Goal: Register for event/course

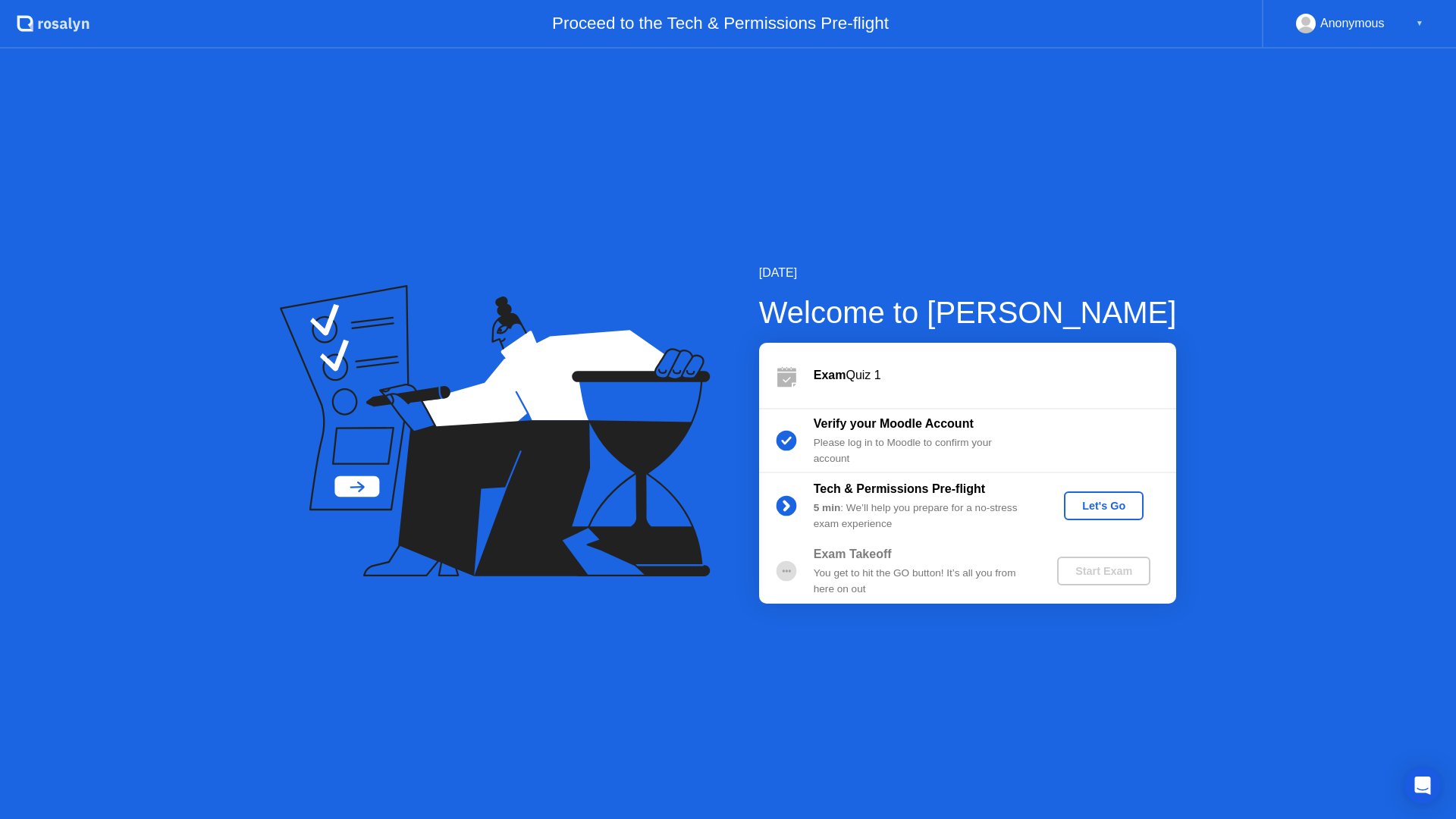
click at [1115, 496] on button "Let's Go" at bounding box center [1103, 506] width 80 height 29
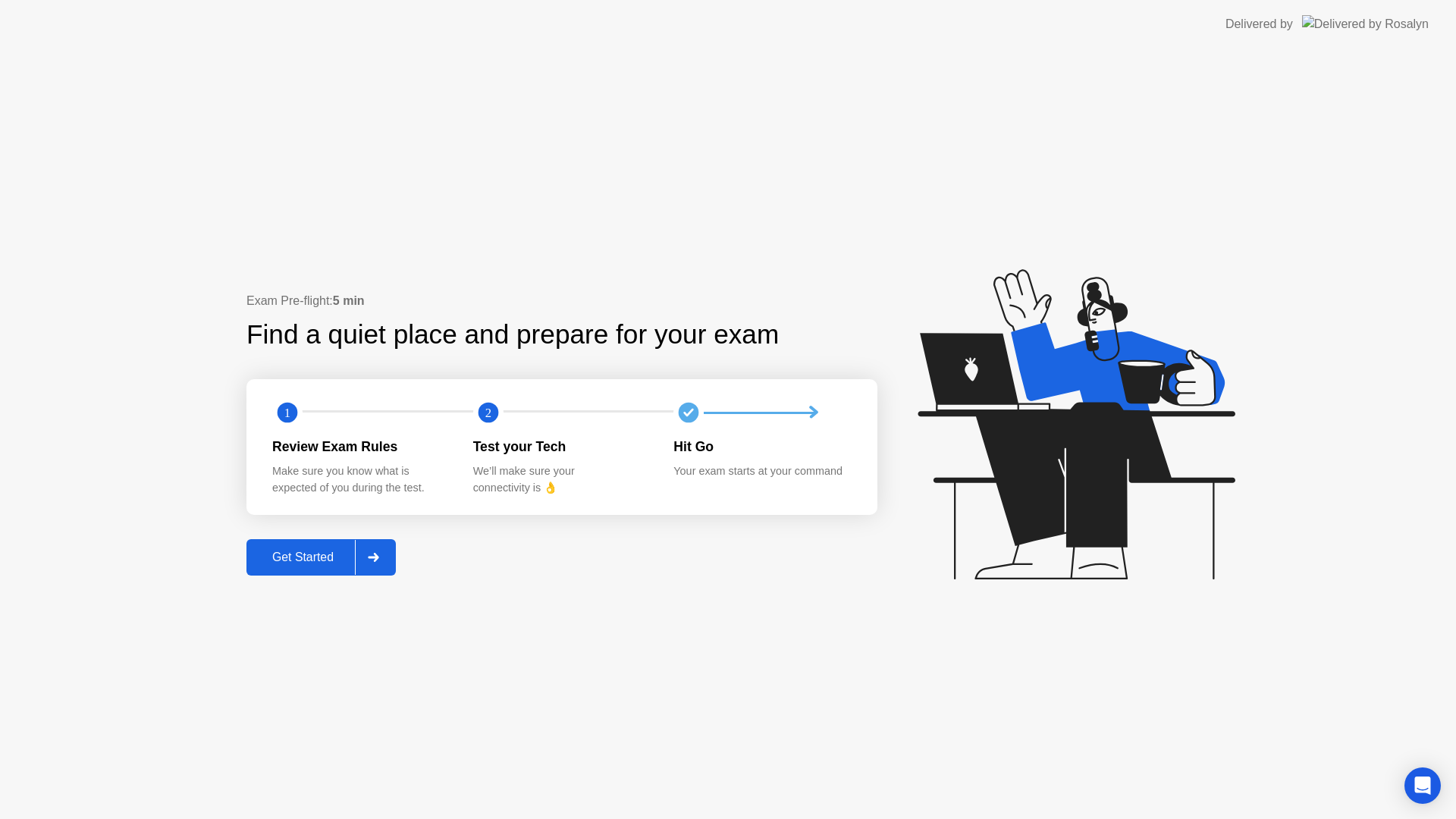
click at [329, 555] on div "Get Started" at bounding box center [303, 557] width 104 height 14
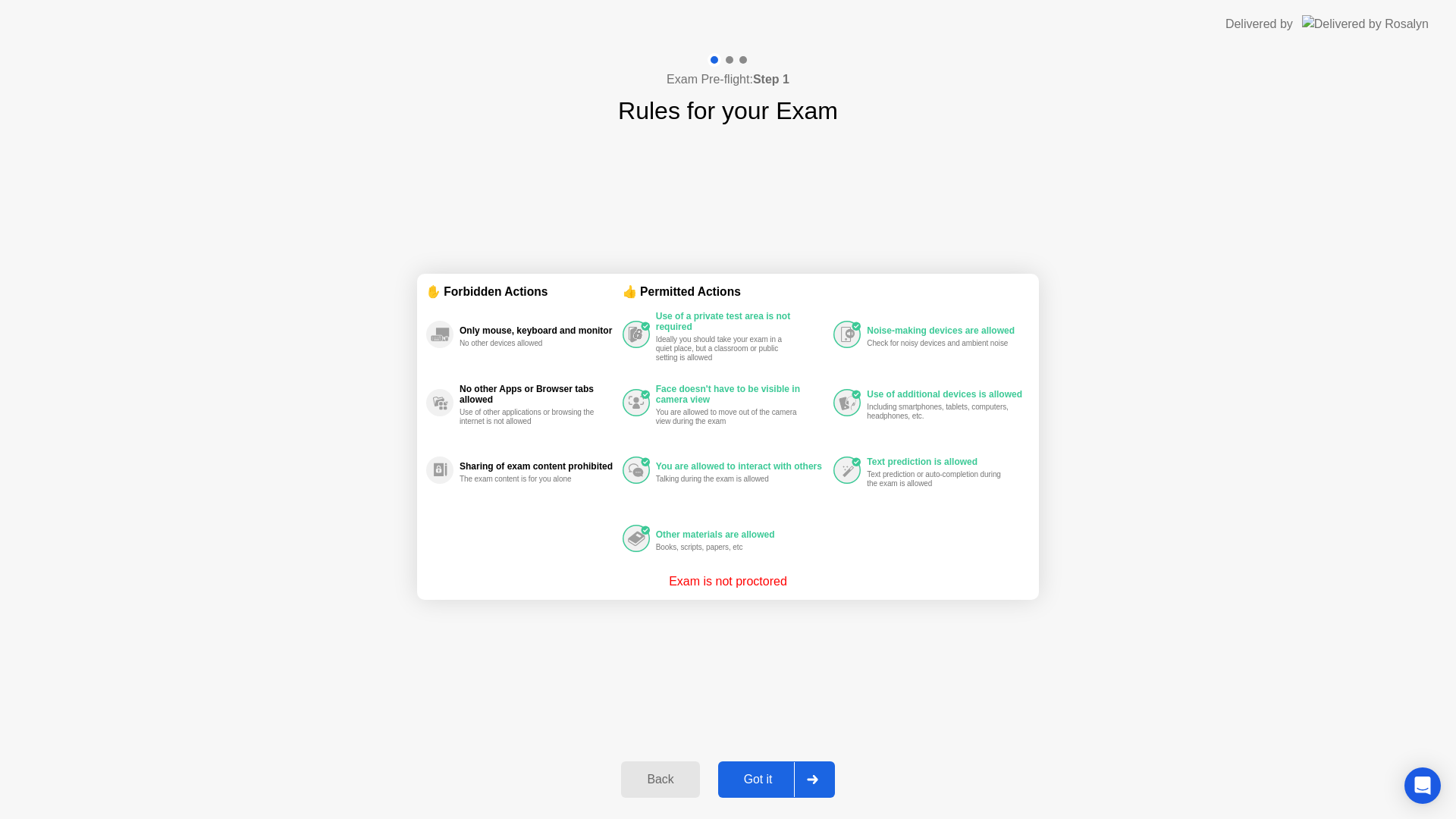
click at [794, 792] on div at bounding box center [812, 779] width 36 height 35
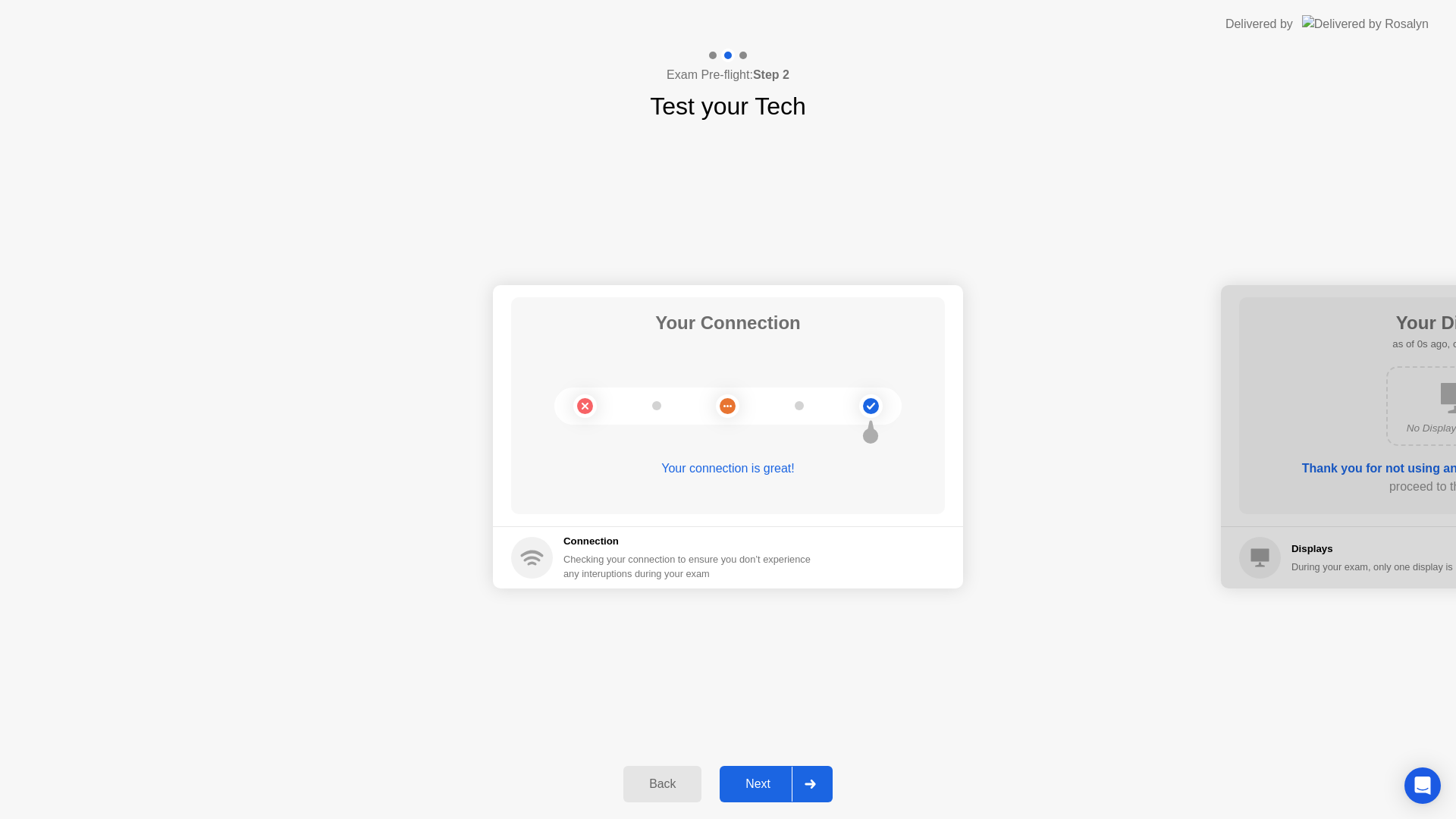
click at [789, 786] on div "Next" at bounding box center [758, 785] width 67 height 14
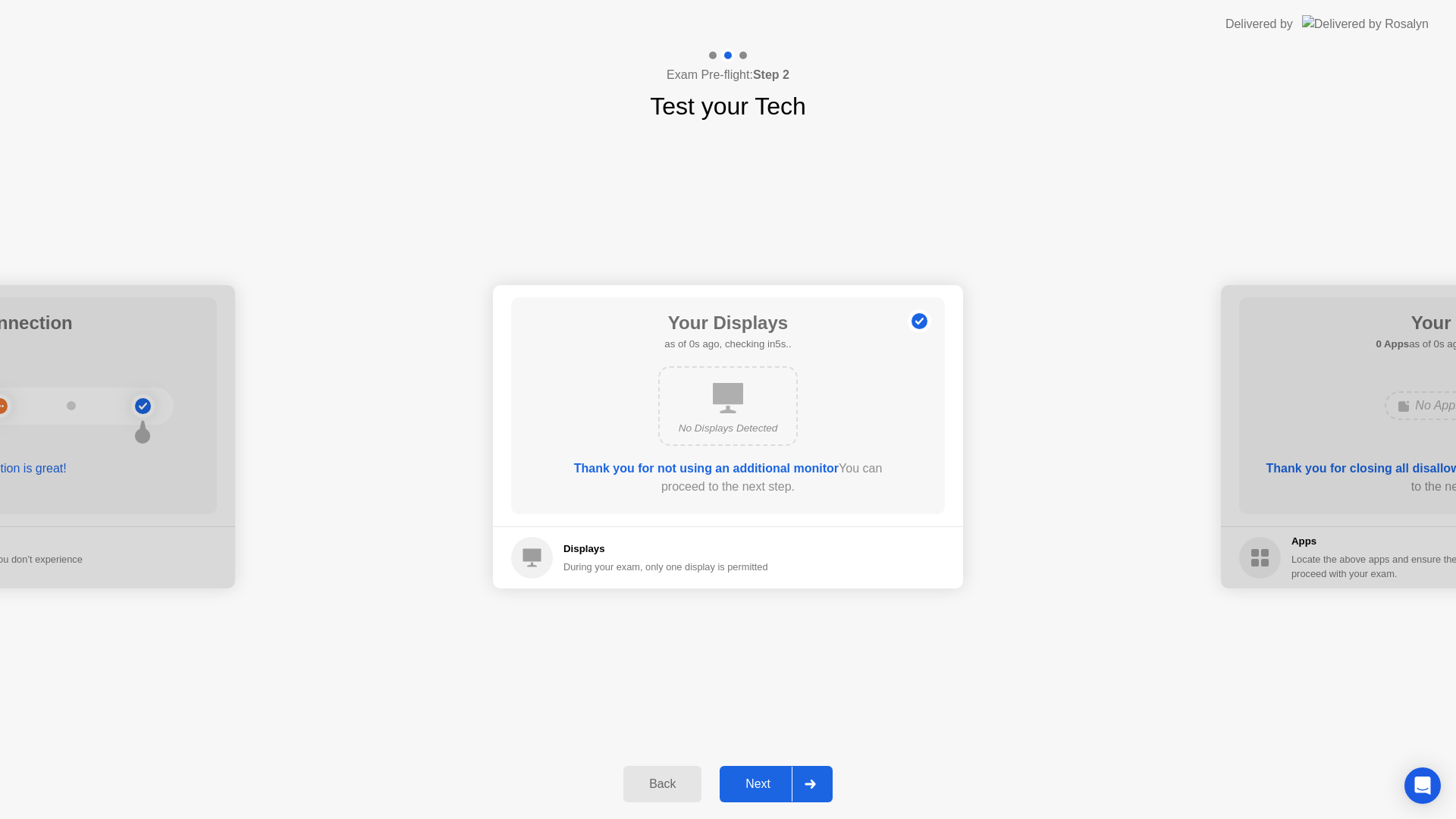
click at [789, 785] on div "Next" at bounding box center [758, 785] width 67 height 14
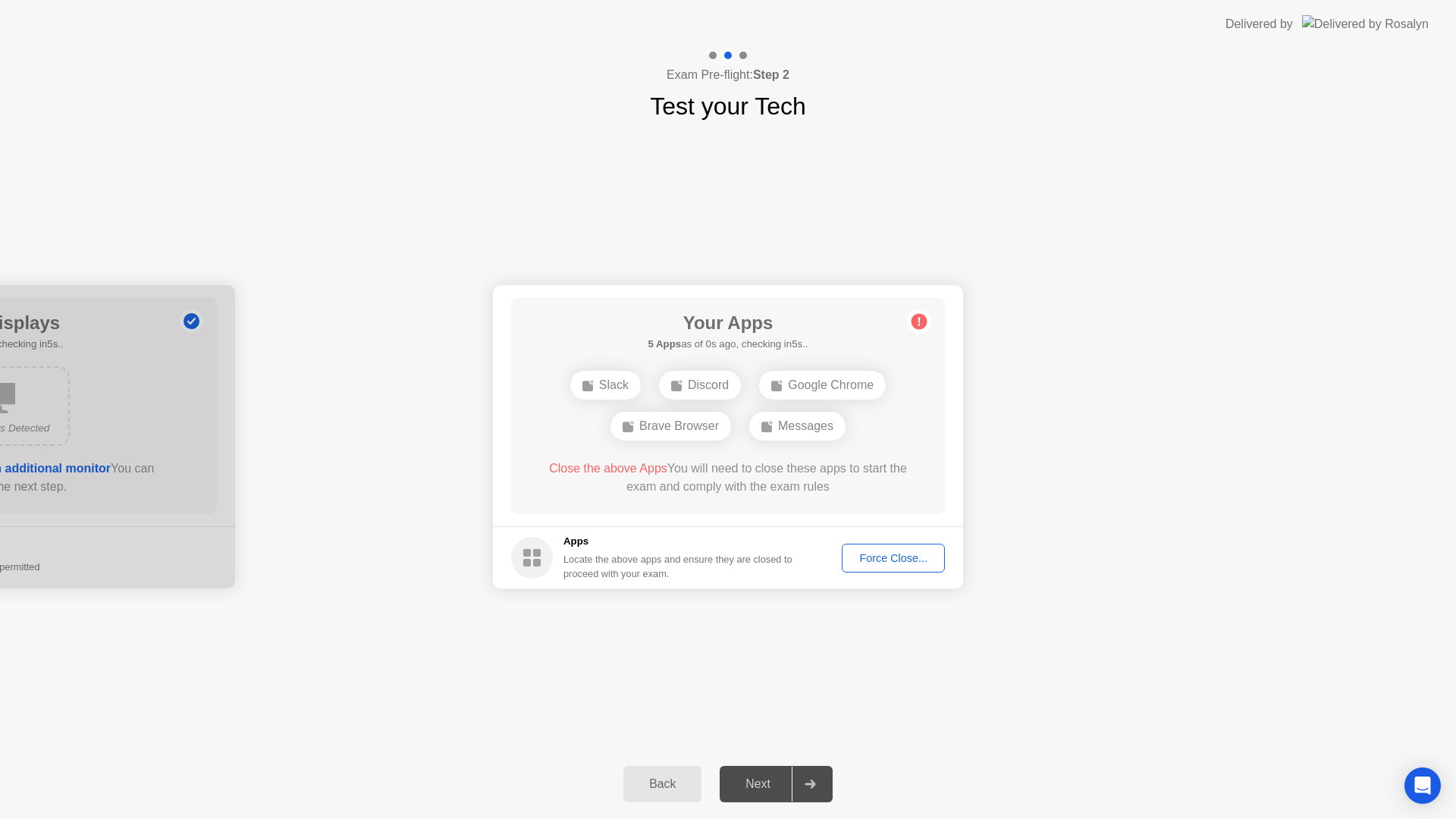
click at [789, 785] on div "Next" at bounding box center [758, 785] width 67 height 14
click at [887, 557] on div "Force Close..." at bounding box center [894, 558] width 93 height 12
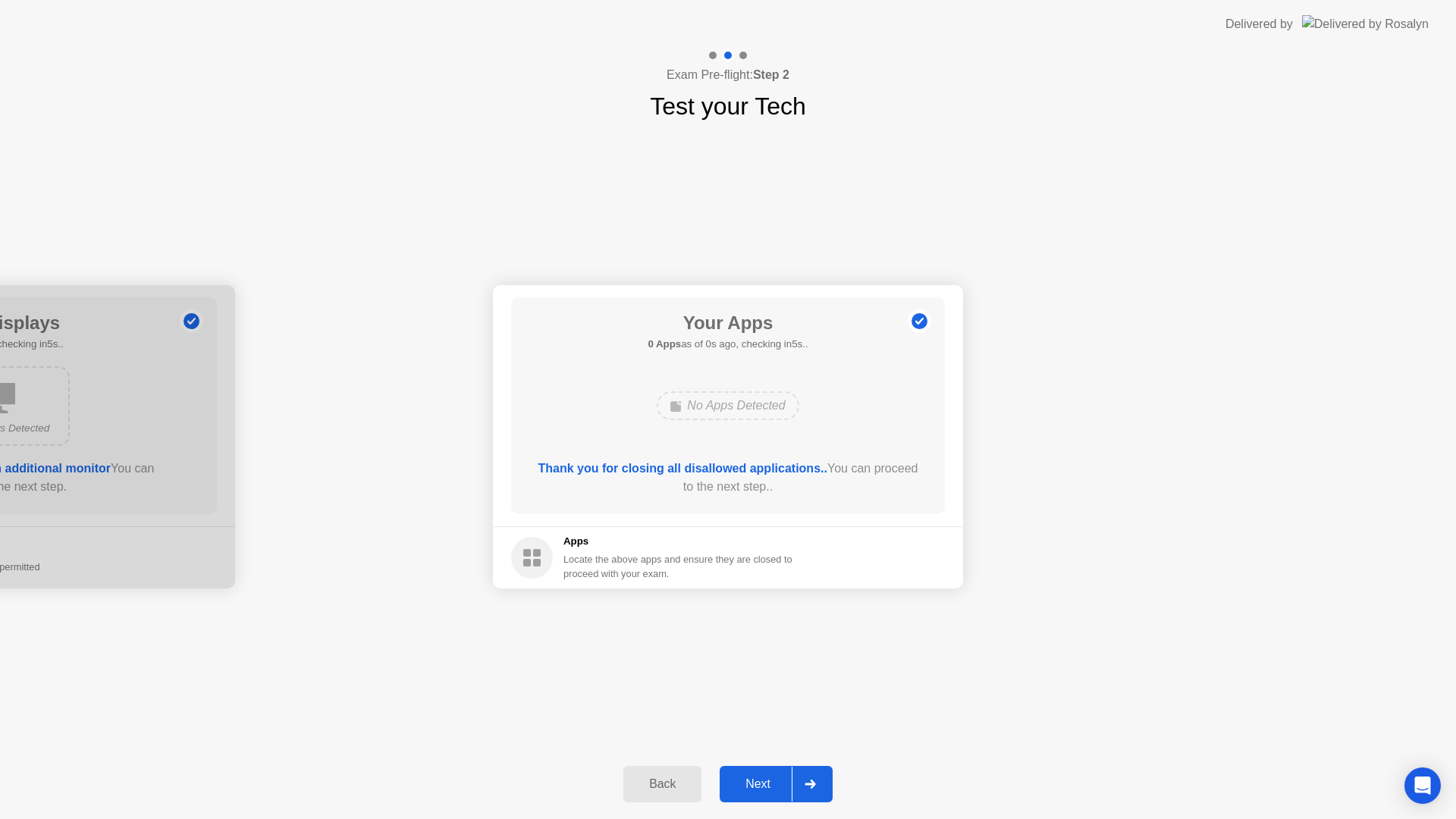
click at [800, 788] on div at bounding box center [810, 785] width 36 height 35
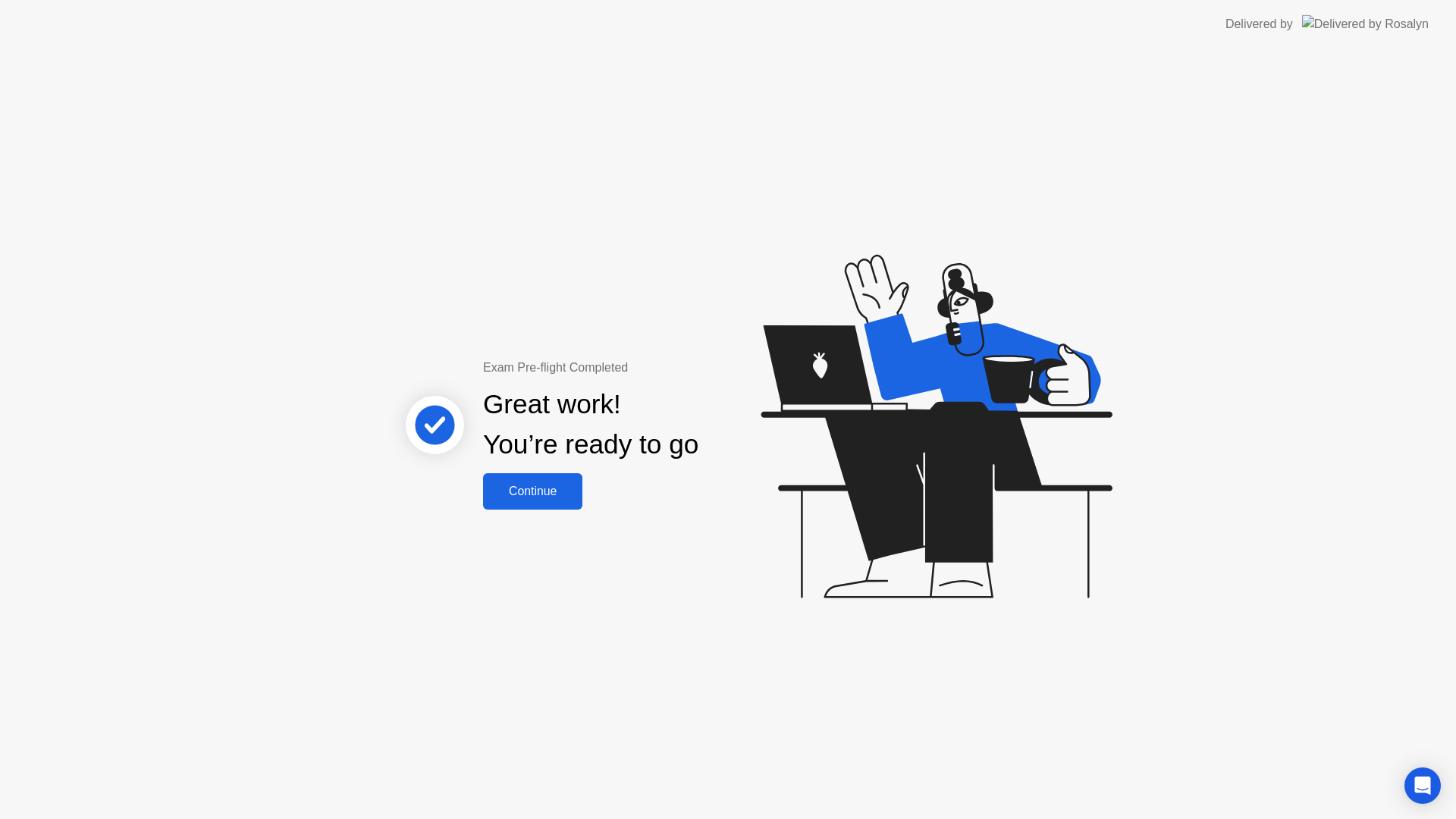
click at [540, 502] on button "Continue" at bounding box center [533, 491] width 100 height 36
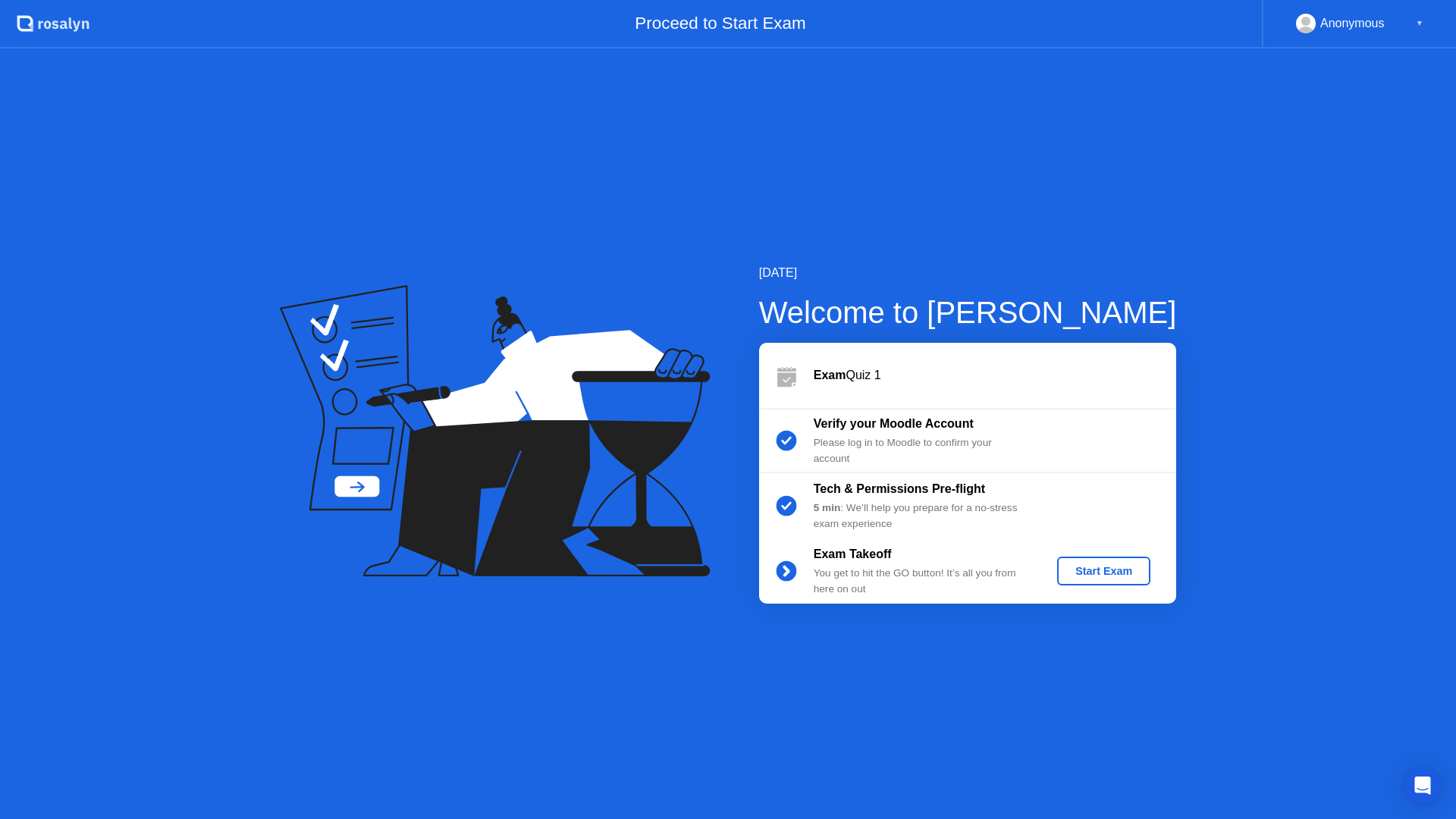
click at [1098, 568] on div "Start Exam" at bounding box center [1103, 571] width 81 height 12
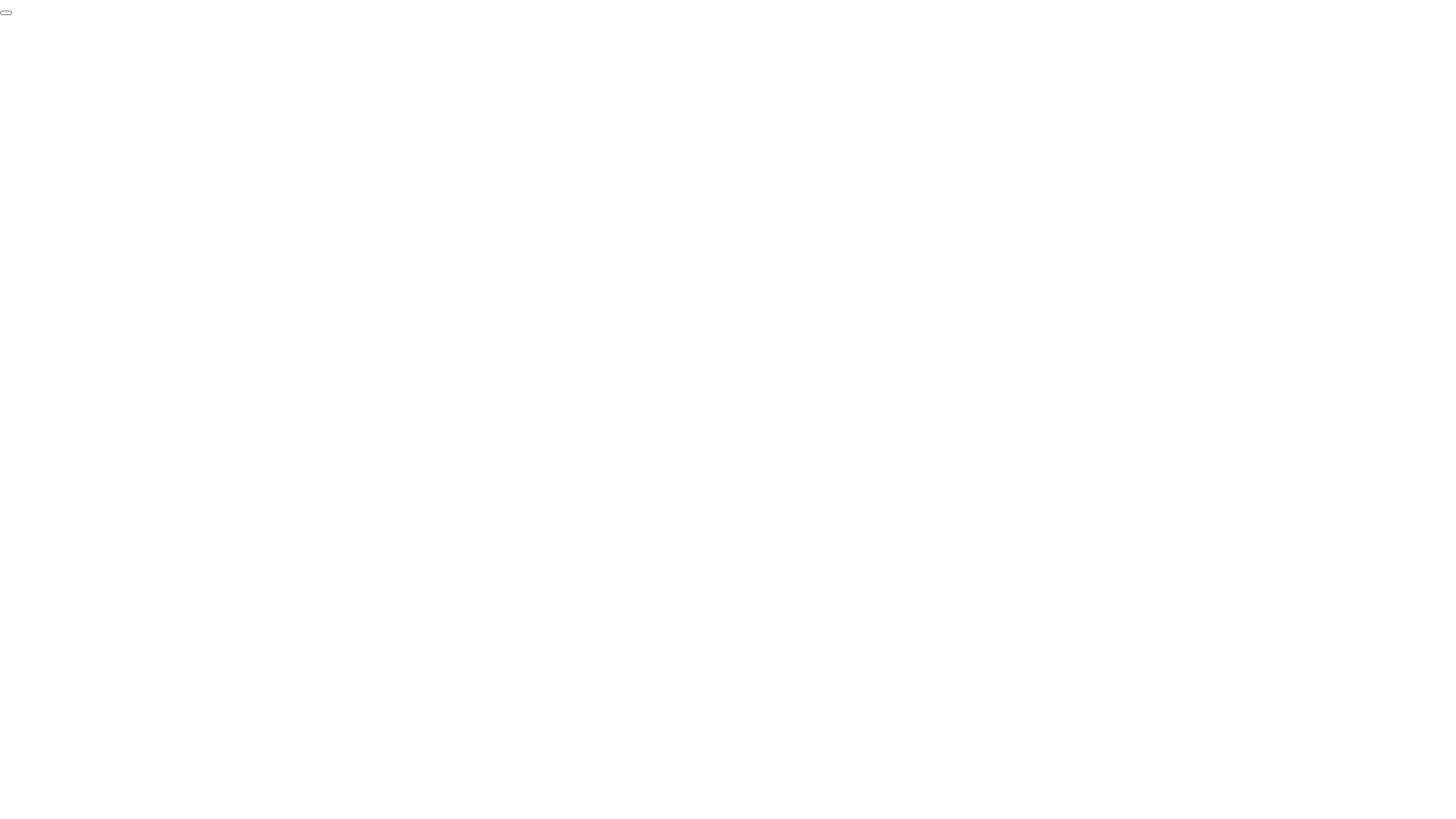
click div "End Proctoring Session"
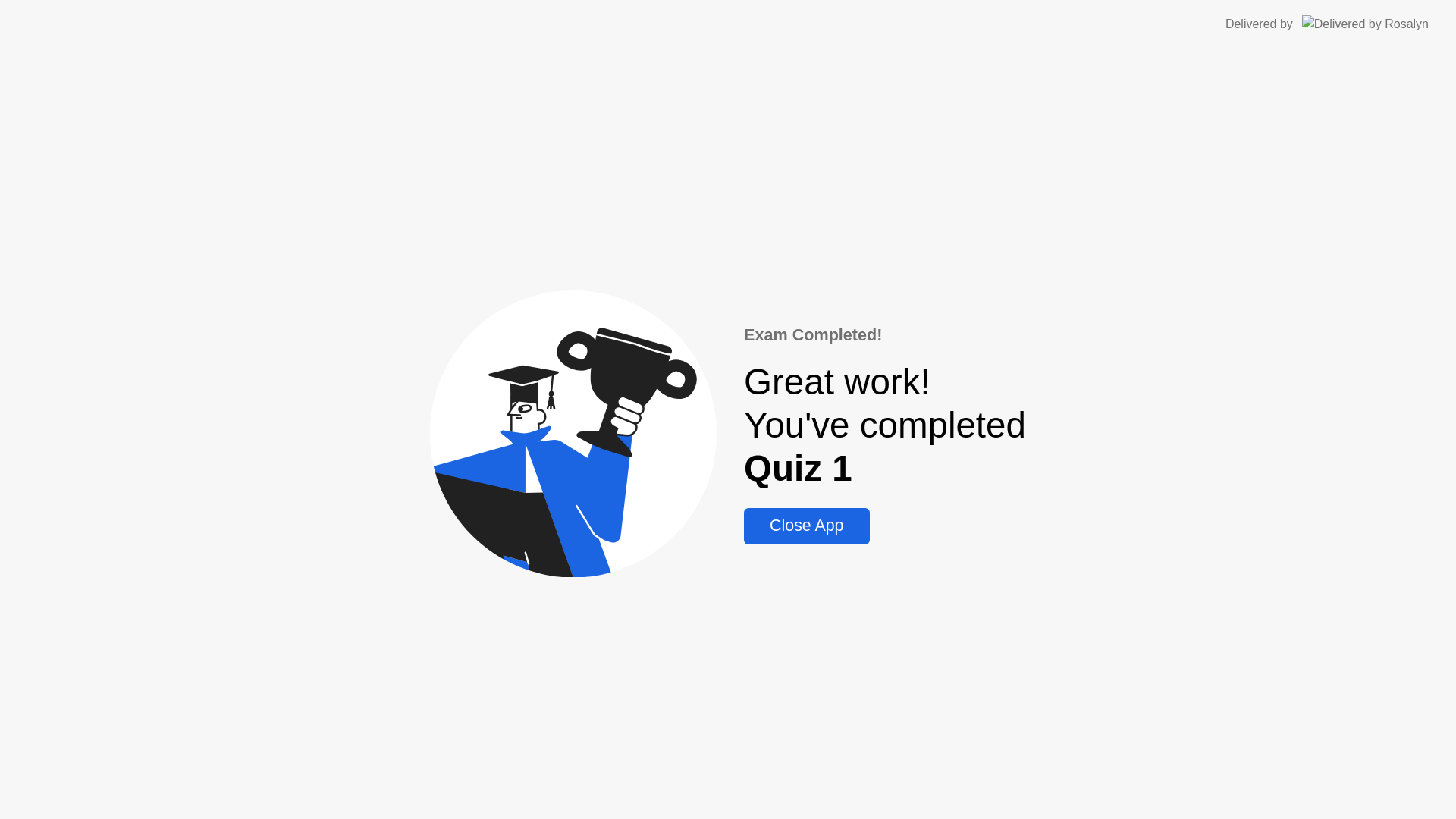
drag, startPoint x: 831, startPoint y: 531, endPoint x: 785, endPoint y: 406, distance: 133.2
click at [831, 530] on div "Close App" at bounding box center [806, 526] width 116 height 19
